Goal: Check status: Check status

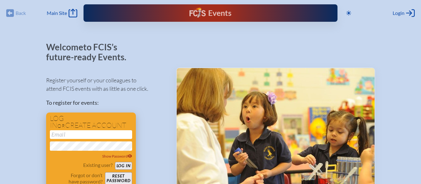
click at [77, 135] on input "email" at bounding box center [91, 135] width 82 height 9
type input "[EMAIL_ADDRESS][DOMAIN_NAME]"
click at [115, 162] on button "Log in" at bounding box center [123, 166] width 17 height 8
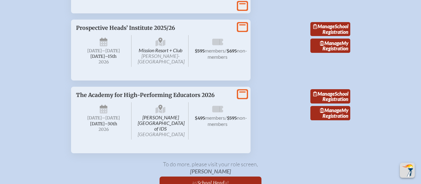
scroll to position [1135, 0]
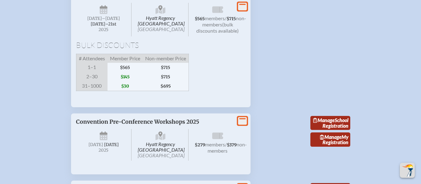
click at [202, 37] on div "Hyatt Regency [GEOGRAPHIC_DATA] [DATE] –[DATE]–⁠21st , 2025 $565 members / $715…" at bounding box center [161, 19] width 170 height 40
